Goal: Task Accomplishment & Management: Manage account settings

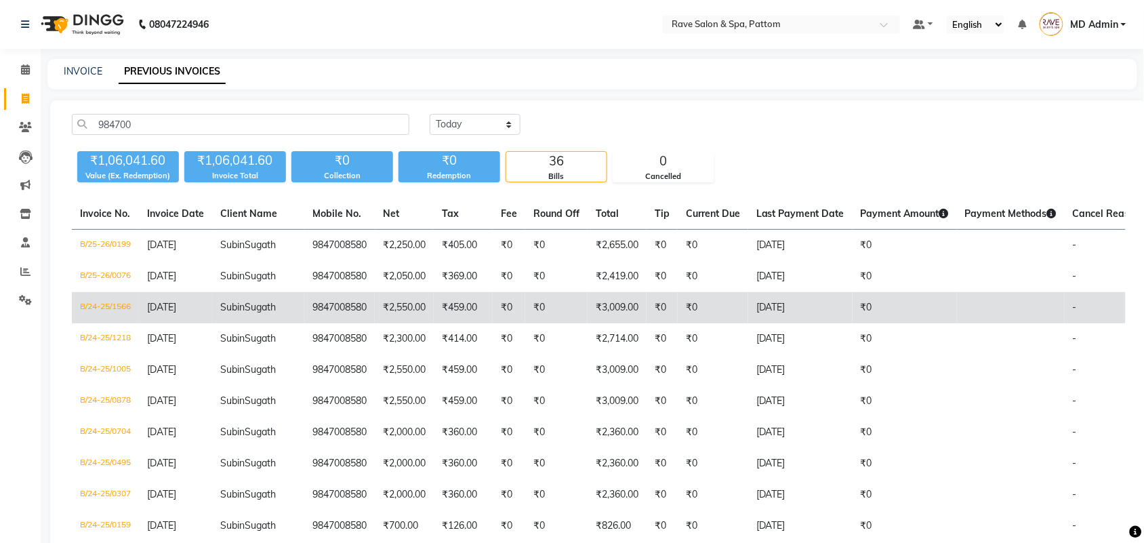
click at [258, 323] on td "Subin Sugath" at bounding box center [258, 307] width 92 height 31
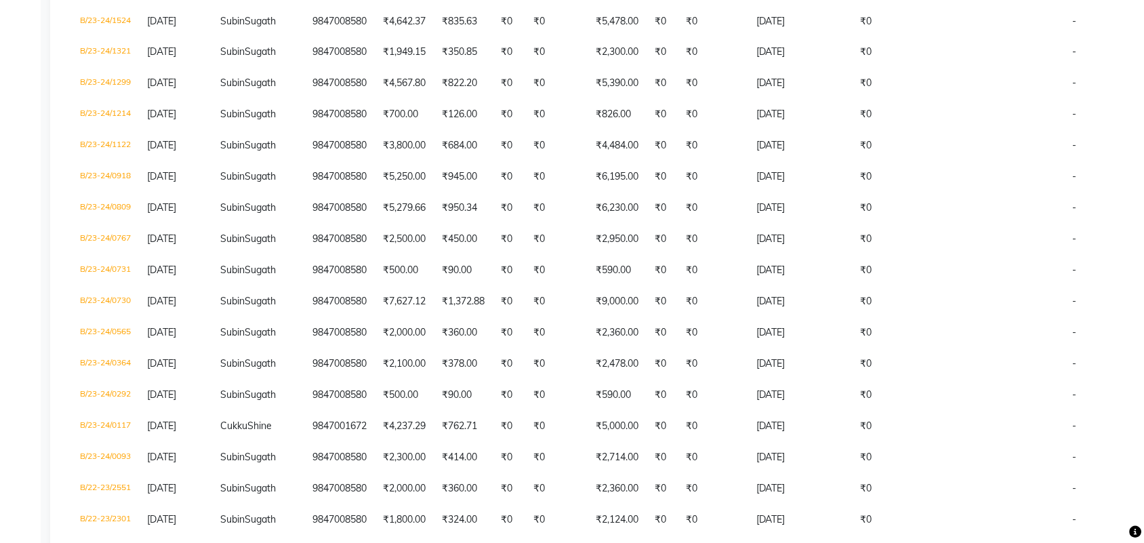
scroll to position [762, 0]
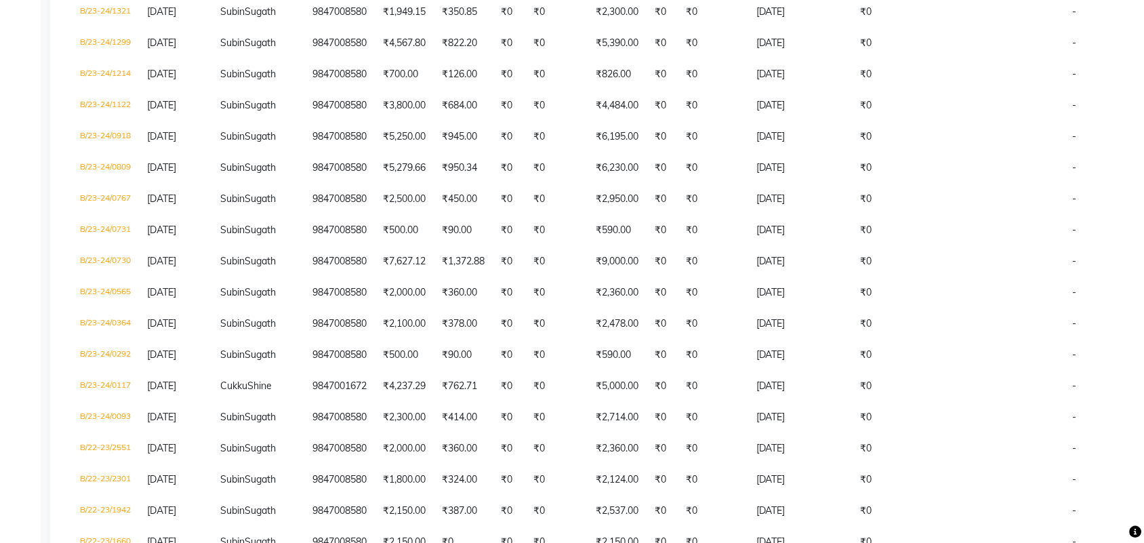
click at [434, 60] on td "₹822.20" at bounding box center [463, 43] width 59 height 31
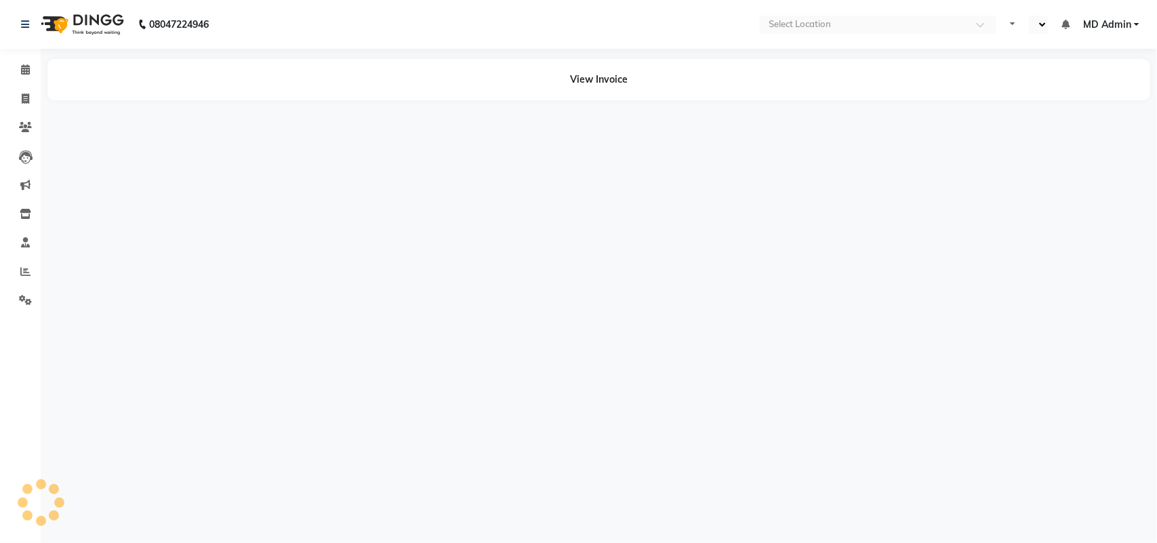
select select "en"
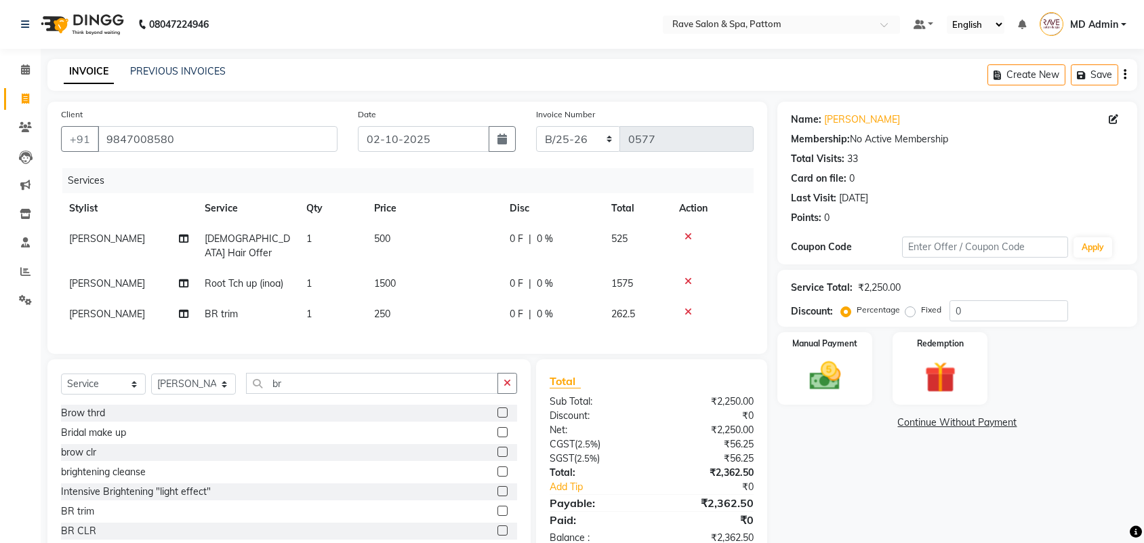
select select "service"
select select "91852"
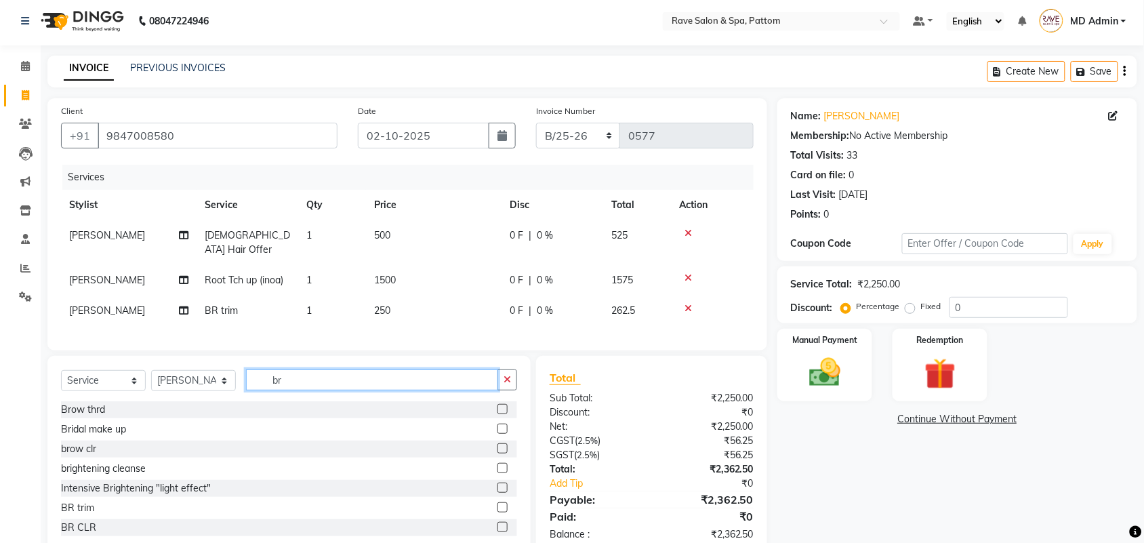
click at [309, 378] on input "br" at bounding box center [372, 379] width 252 height 21
click at [497, 446] on label at bounding box center [502, 448] width 10 height 10
click at [497, 446] on input "checkbox" at bounding box center [501, 448] width 9 height 9
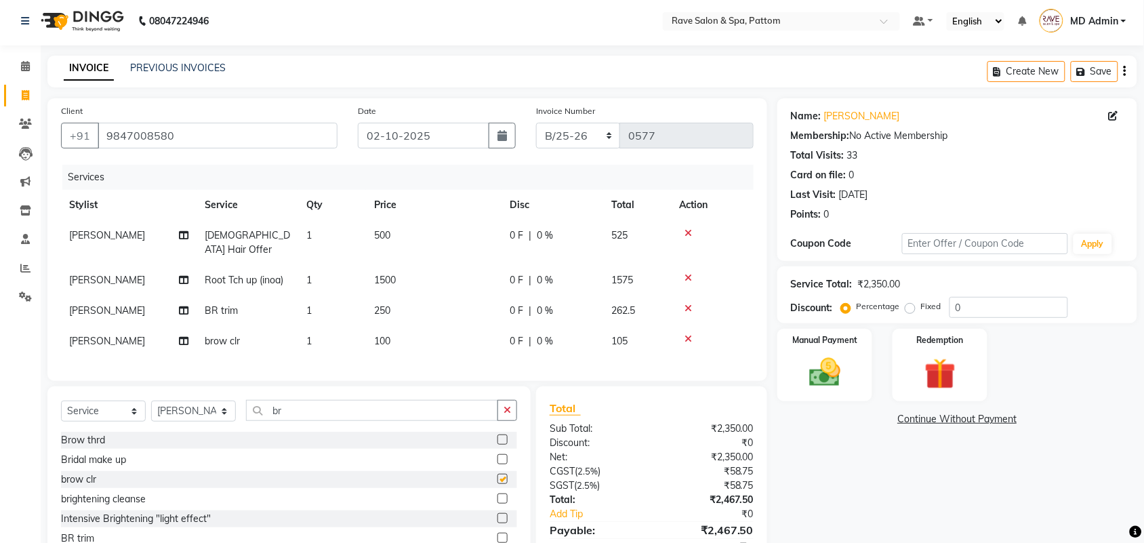
checkbox input "false"
click at [397, 326] on td "100" at bounding box center [434, 341] width 136 height 30
select select "91852"
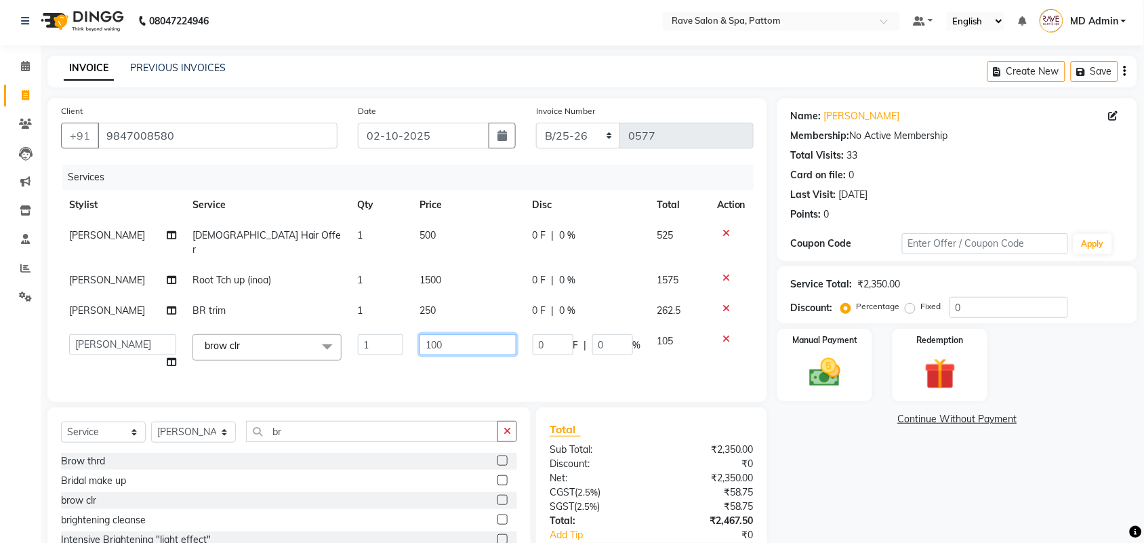
click at [469, 334] on input "100" at bounding box center [467, 344] width 97 height 21
type input "1"
type input "300"
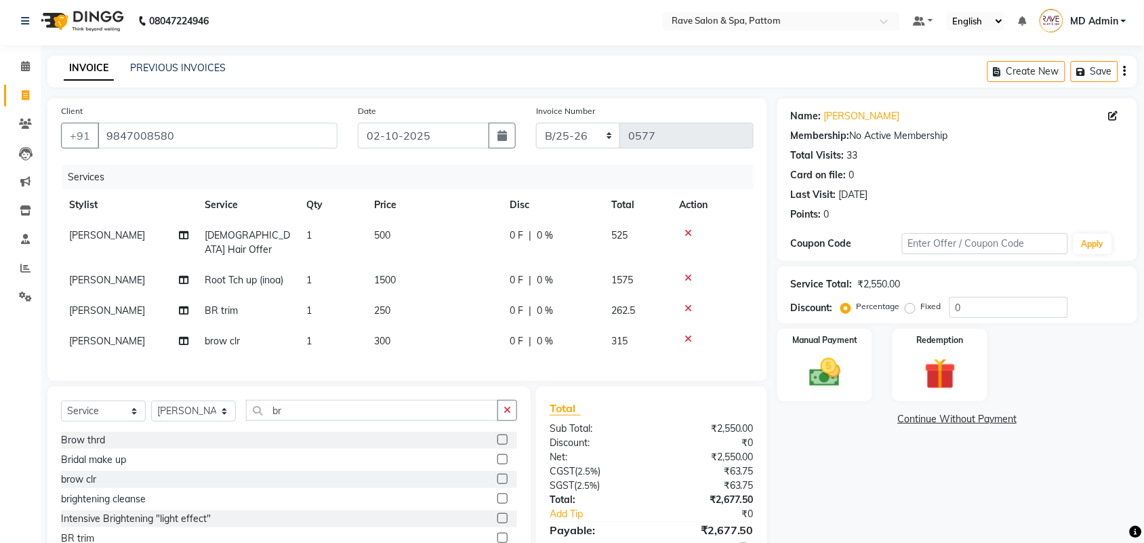
click at [474, 364] on div "Services Stylist Service Qty Price Disc Total Action Sonam Gents Hair Offer 1 5…" at bounding box center [407, 266] width 692 height 203
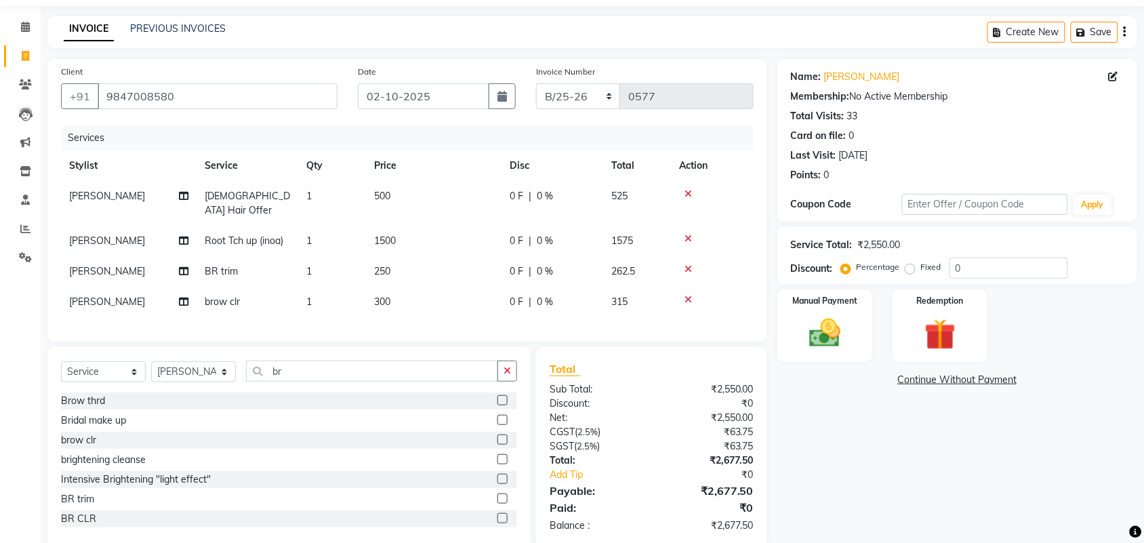
scroll to position [65, 0]
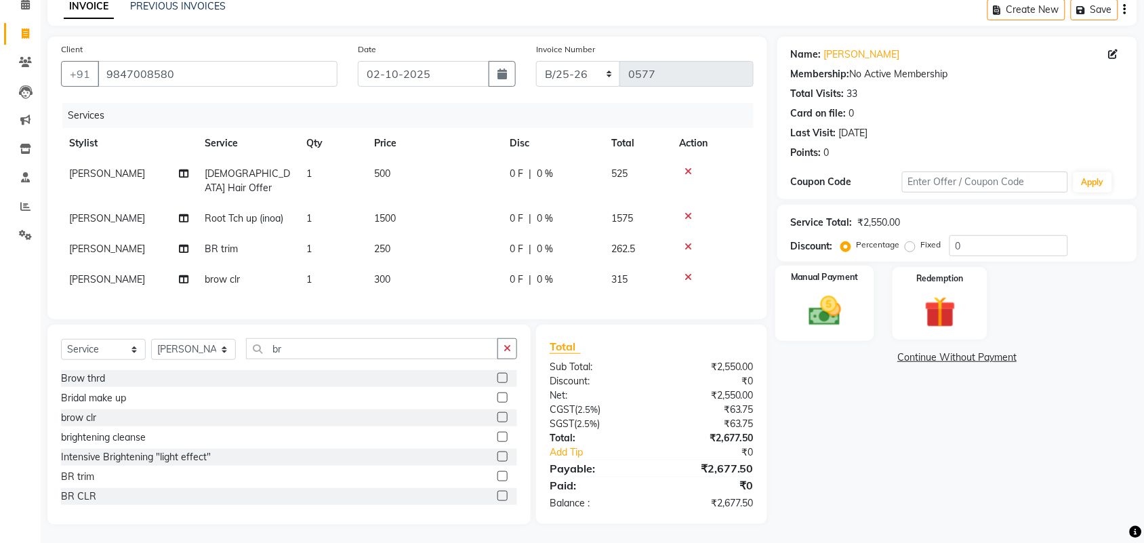
click at [841, 298] on img at bounding box center [824, 310] width 53 height 37
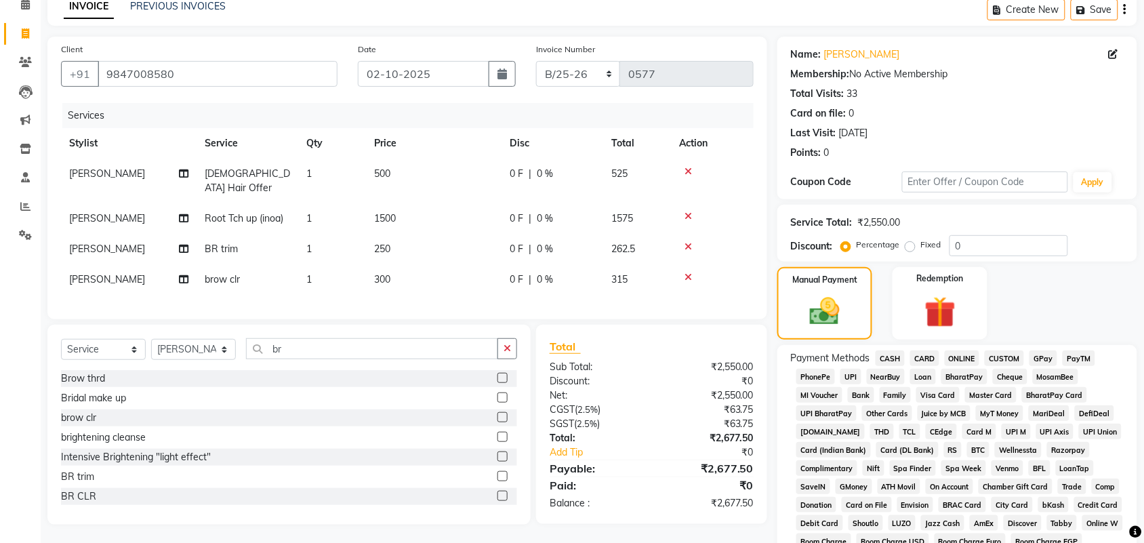
click at [1042, 354] on span "GPay" at bounding box center [1043, 358] width 28 height 16
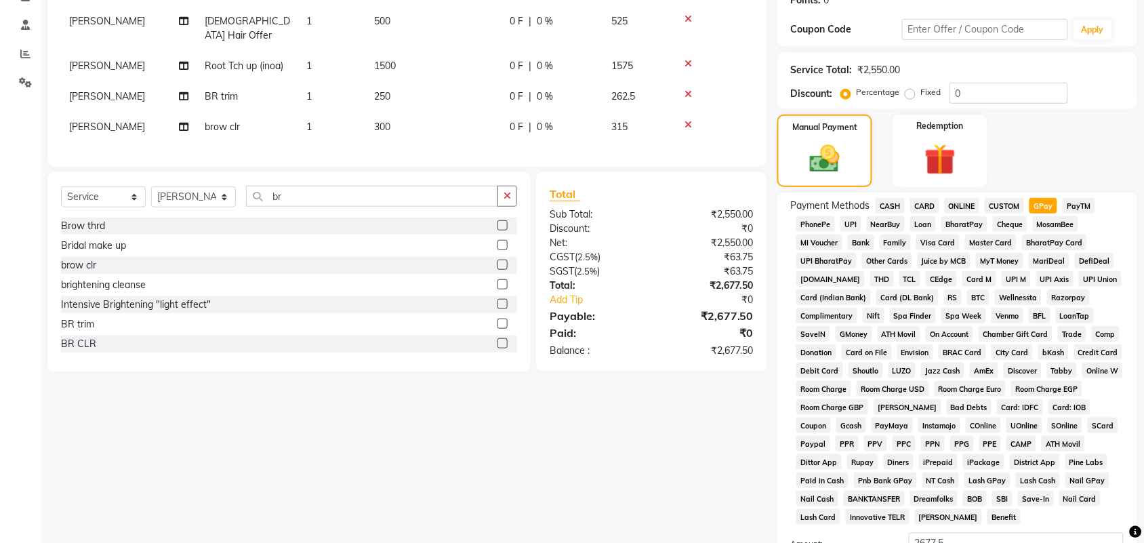
scroll to position [377, 0]
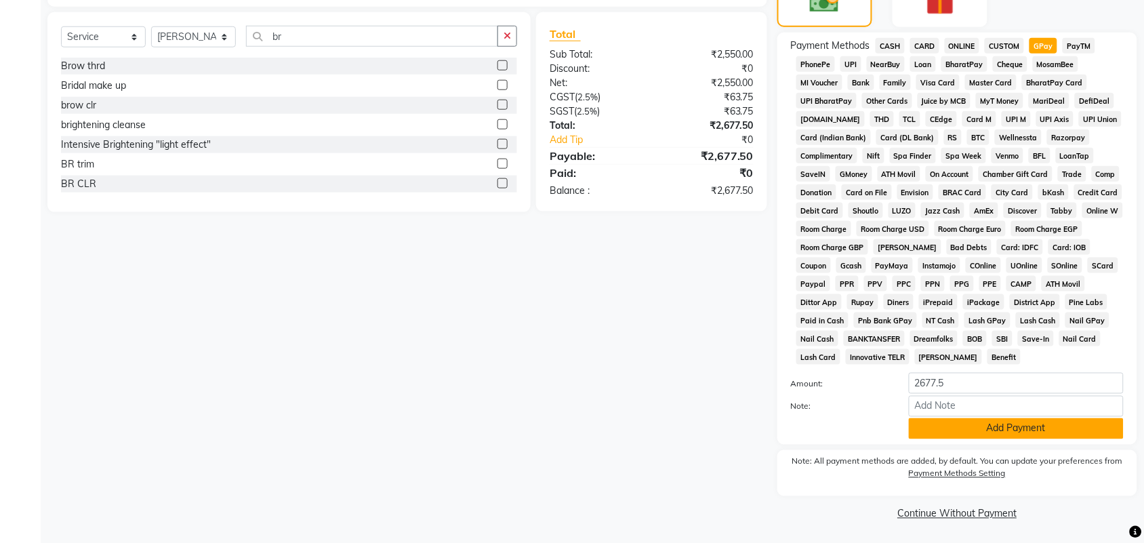
click at [947, 432] on button "Add Payment" at bounding box center [1016, 428] width 215 height 21
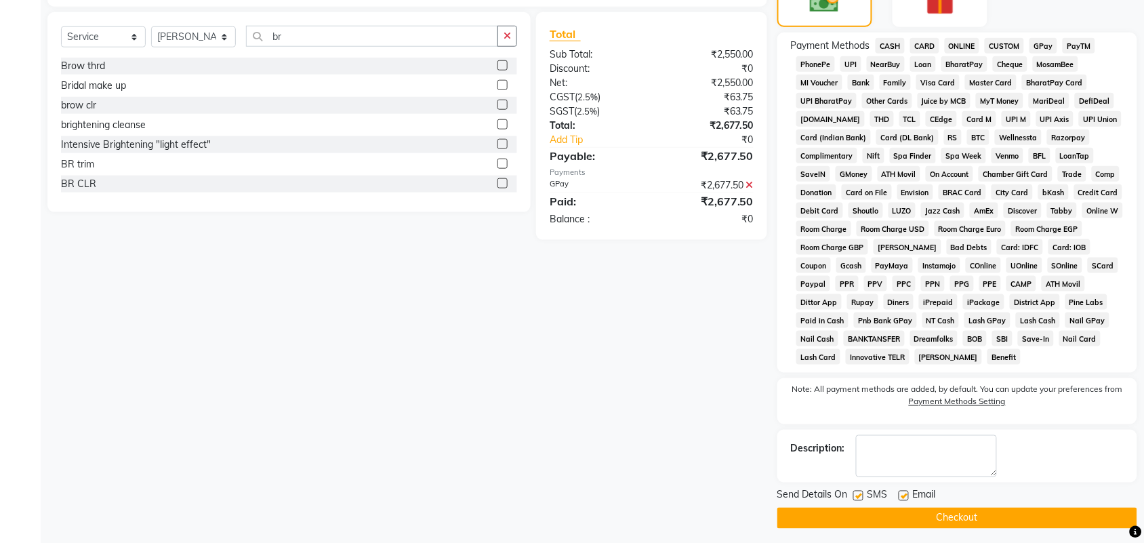
click at [858, 491] on label at bounding box center [858, 496] width 10 height 10
click at [858, 492] on input "checkbox" at bounding box center [857, 496] width 9 height 9
checkbox input "false"
click at [907, 493] on label at bounding box center [903, 496] width 10 height 10
click at [907, 493] on input "checkbox" at bounding box center [902, 496] width 9 height 9
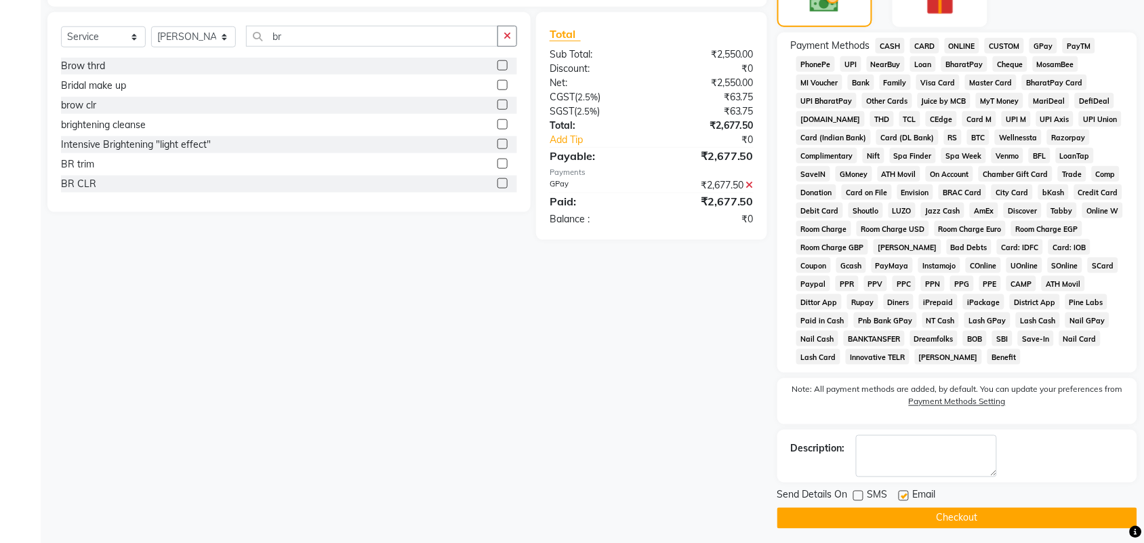
checkbox input "false"
click at [896, 522] on button "Checkout" at bounding box center [957, 517] width 360 height 21
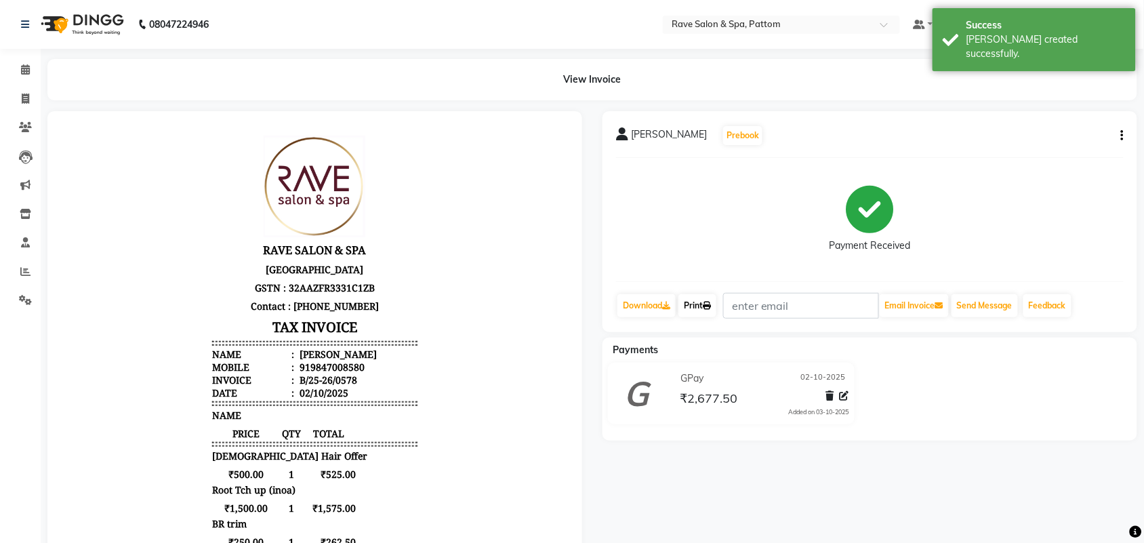
click at [711, 303] on icon at bounding box center [707, 306] width 8 height 8
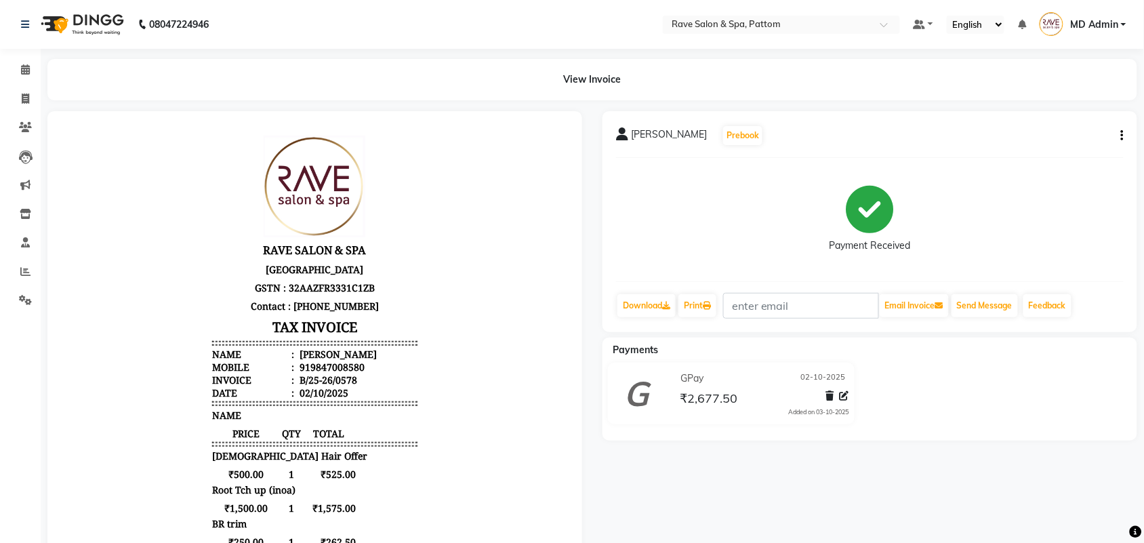
click at [1122, 136] on icon "button" at bounding box center [1122, 136] width 3 height 1
click at [1047, 141] on div "Edit Invoice" at bounding box center [1054, 144] width 93 height 17
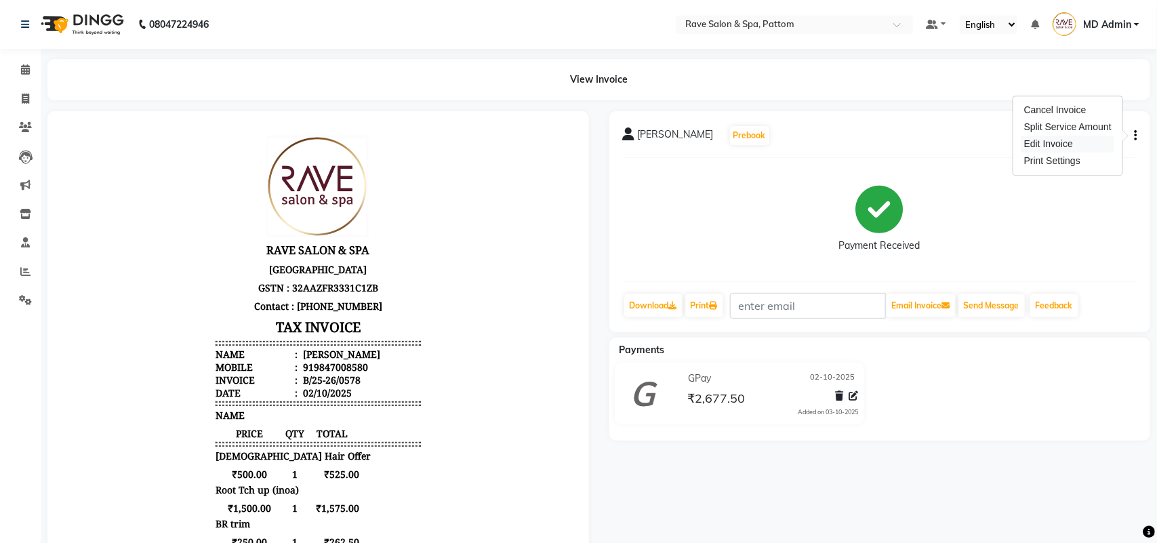
select select "service"
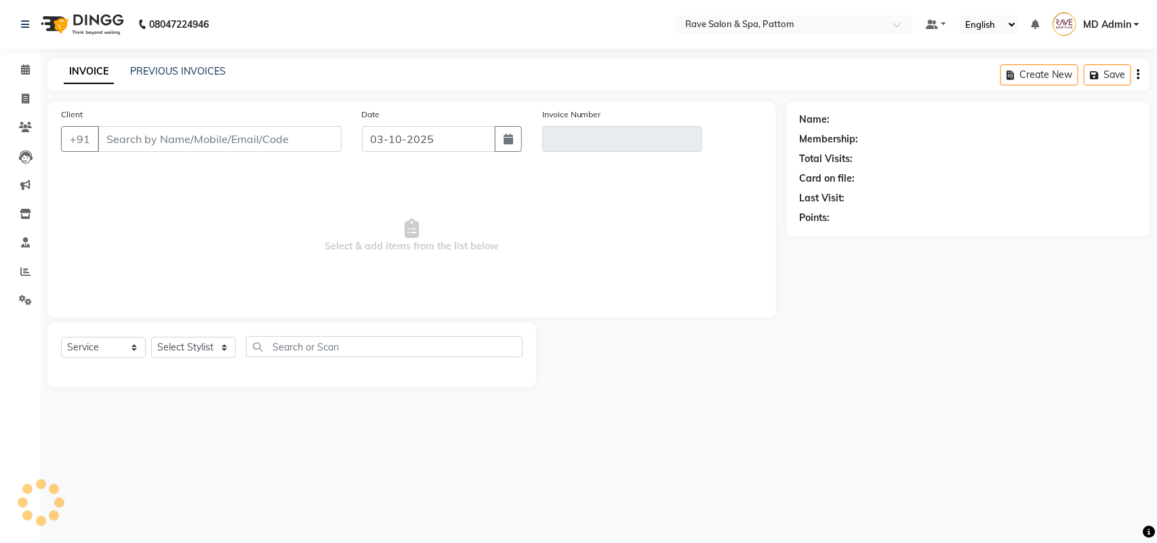
type input "9847008580"
type input "B/25-26/0578"
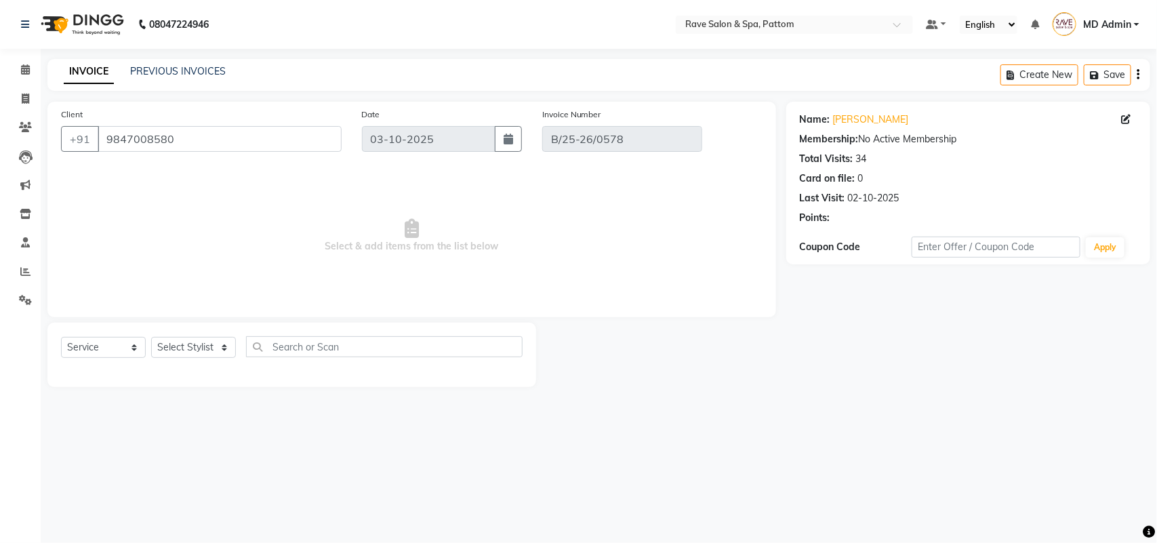
type input "02-10-2025"
select select "select"
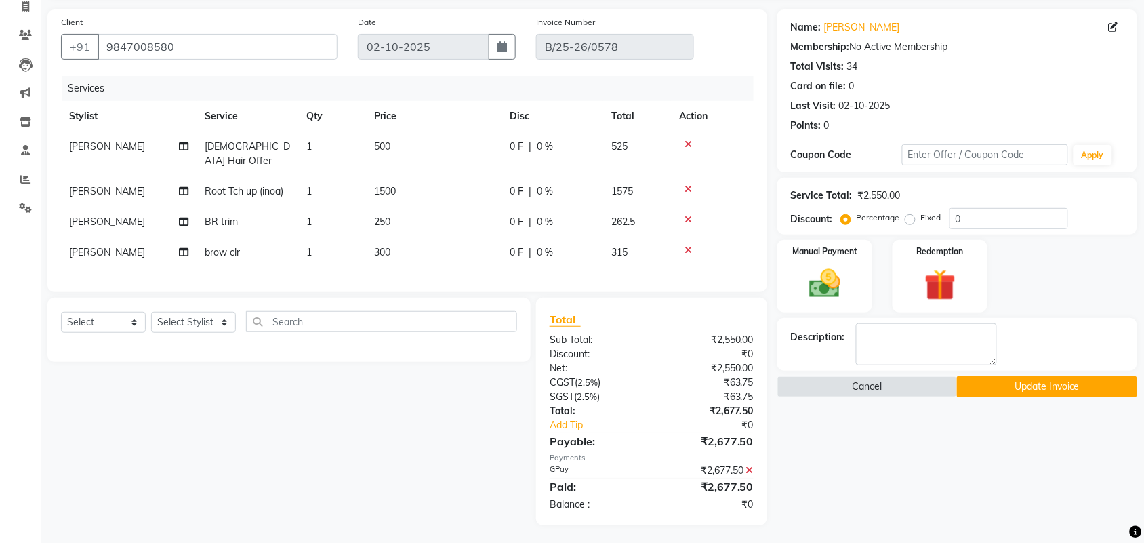
scroll to position [93, 0]
click at [394, 184] on span "1500" at bounding box center [385, 190] width 22 height 12
select select "91852"
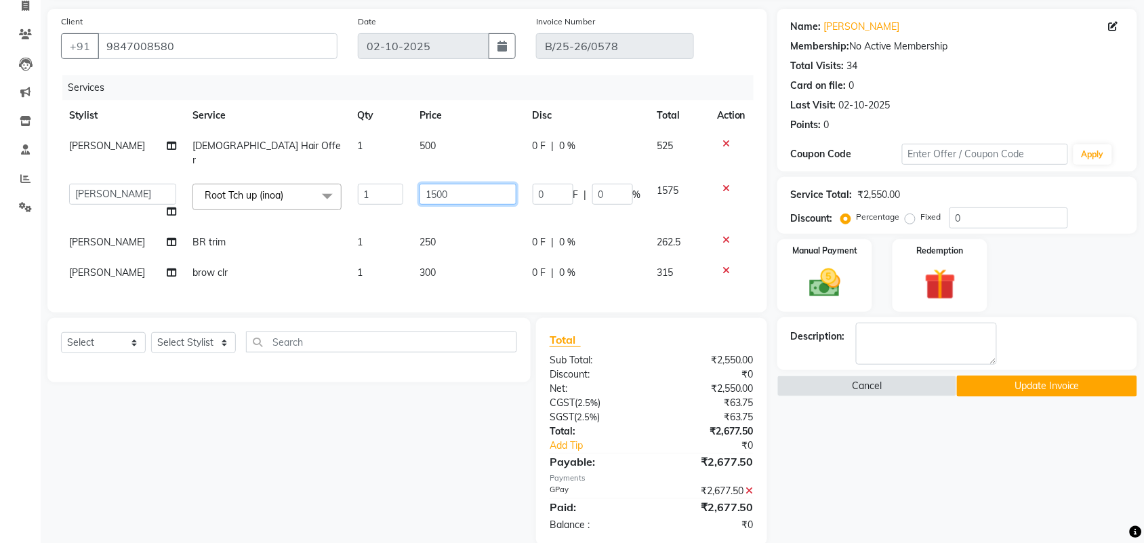
drag, startPoint x: 444, startPoint y: 178, endPoint x: 381, endPoint y: 184, distance: 63.3
click at [387, 184] on tr "Amal Amit Anand ANU Aravind ARUN Bhawana Bibek Bijay Rai Bipendra DEEPAK Gulsha…" at bounding box center [407, 200] width 692 height 51
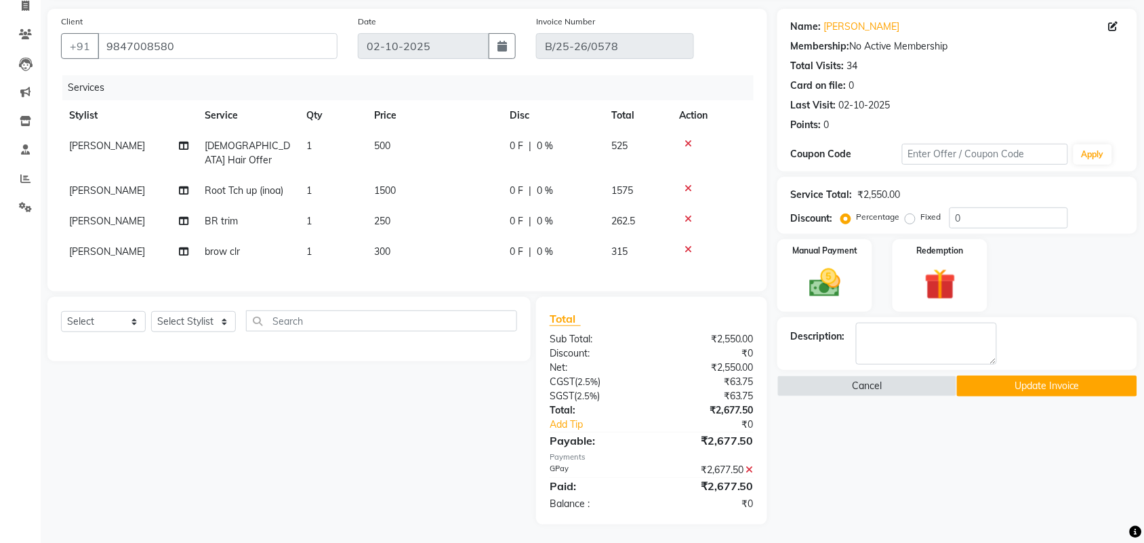
click at [428, 268] on div "Services Stylist Service Qty Price Disc Total Action Sonam Gents Hair Offer 1 5…" at bounding box center [407, 176] width 692 height 203
click at [1041, 390] on button "Update Invoice" at bounding box center [1047, 385] width 180 height 21
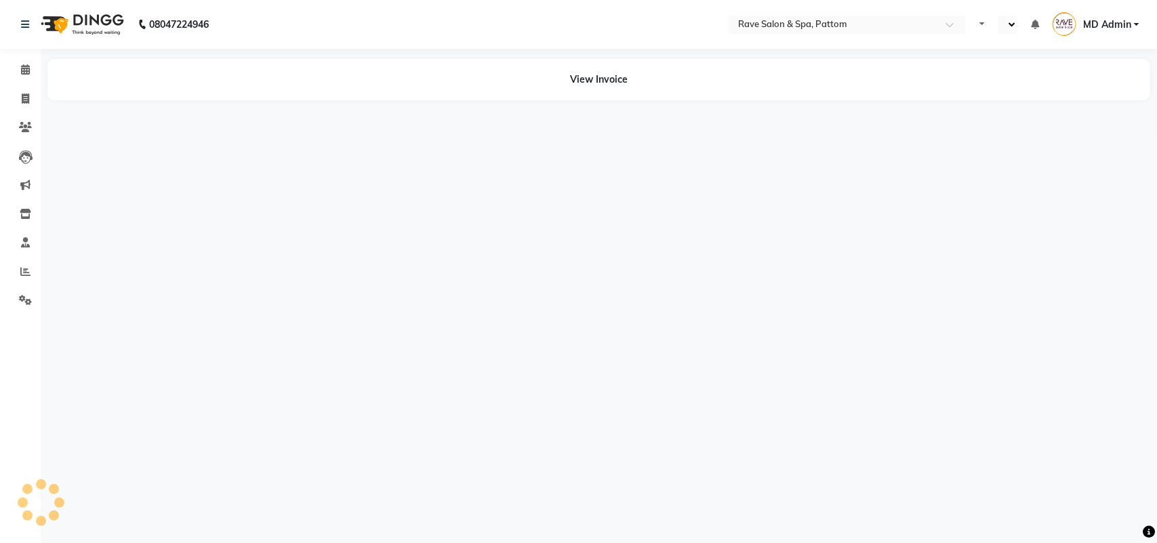
select select "en"
